Goal: Communication & Community: Share content

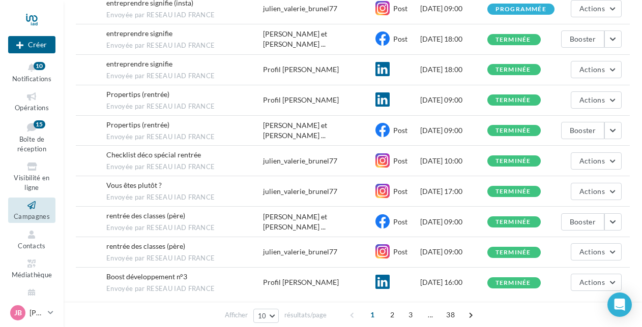
scroll to position [188, 0]
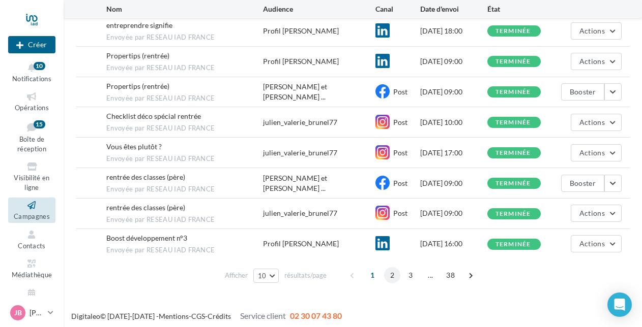
click at [394, 270] on span "2" at bounding box center [392, 275] width 16 height 16
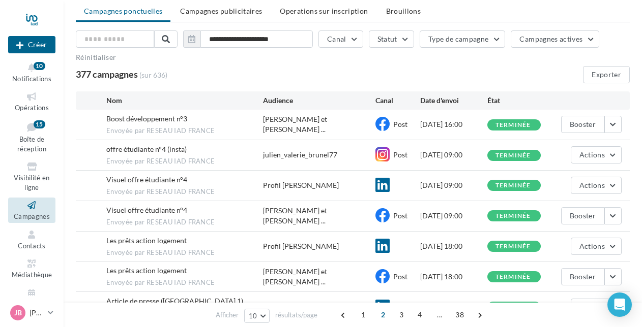
scroll to position [0, 0]
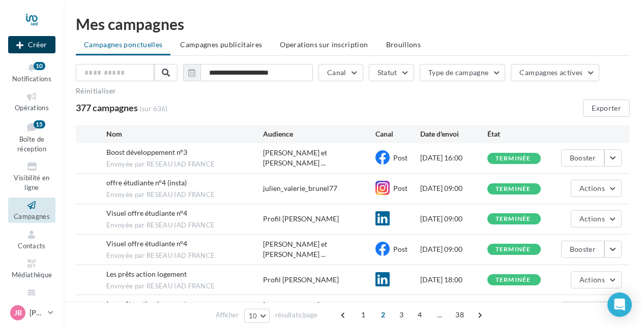
click at [32, 45] on button "Créer" at bounding box center [31, 44] width 47 height 17
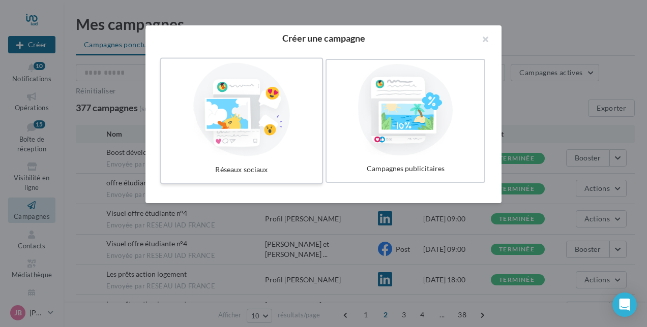
click at [247, 118] on div at bounding box center [241, 110] width 152 height 94
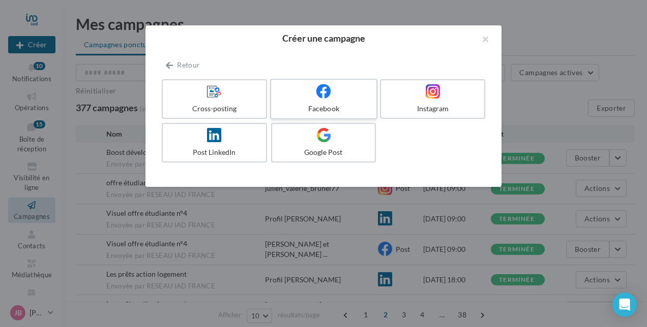
click at [338, 98] on div at bounding box center [323, 92] width 97 height 16
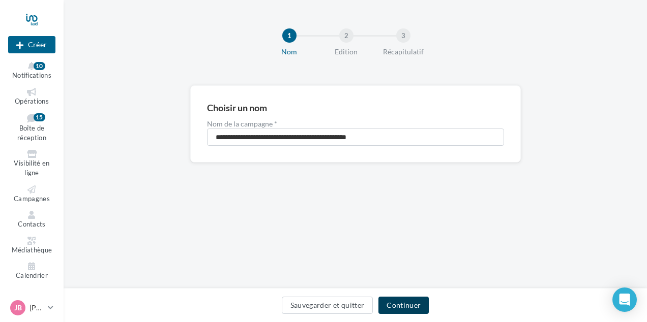
click at [399, 304] on button "Continuer" at bounding box center [403, 305] width 50 height 17
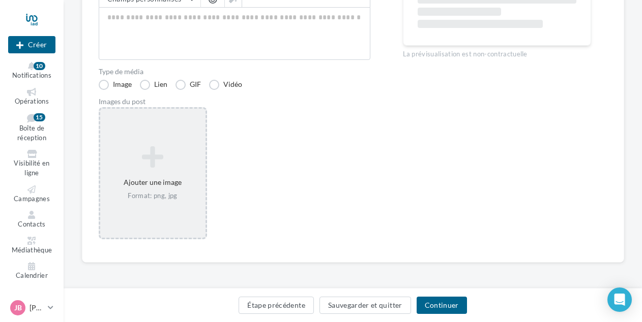
click at [144, 152] on icon at bounding box center [152, 157] width 97 height 24
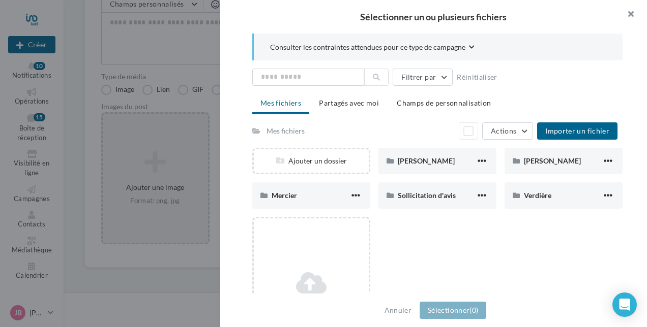
click at [632, 15] on button "button" at bounding box center [626, 15] width 41 height 30
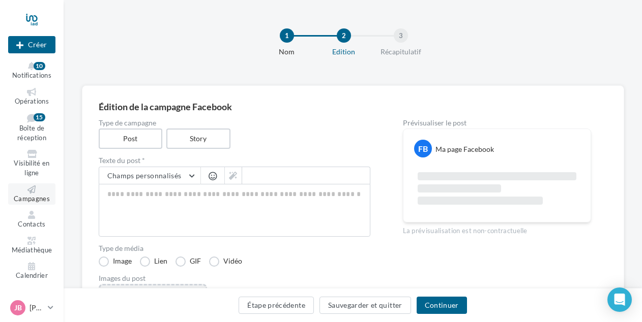
click at [35, 199] on span "Campagnes" at bounding box center [32, 199] width 36 height 8
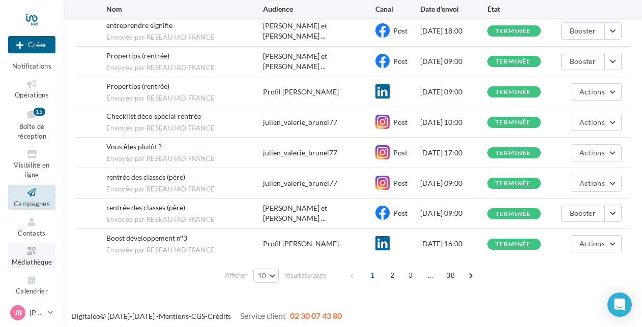
scroll to position [19, 0]
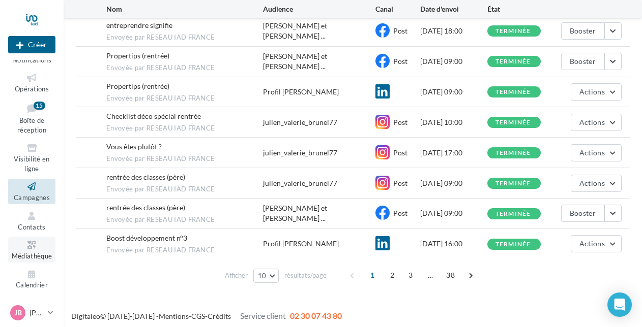
click at [33, 248] on icon at bounding box center [31, 245] width 41 height 12
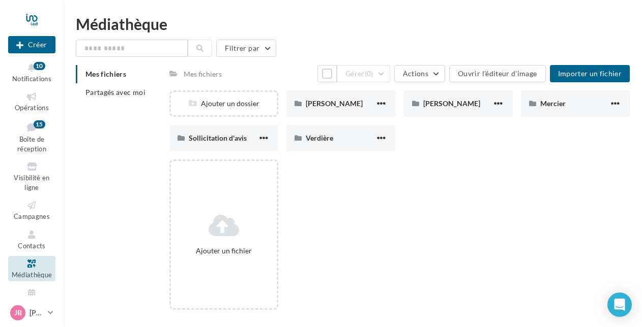
drag, startPoint x: 87, startPoint y: 197, endPoint x: 88, endPoint y: 202, distance: 5.6
click at [88, 202] on div "Mes fichiers Partagés avec moi Mes fichiers Tout sélectionner Gérer (0) Actions…" at bounding box center [357, 191] width 562 height 253
